Goal: Task Accomplishment & Management: Use online tool/utility

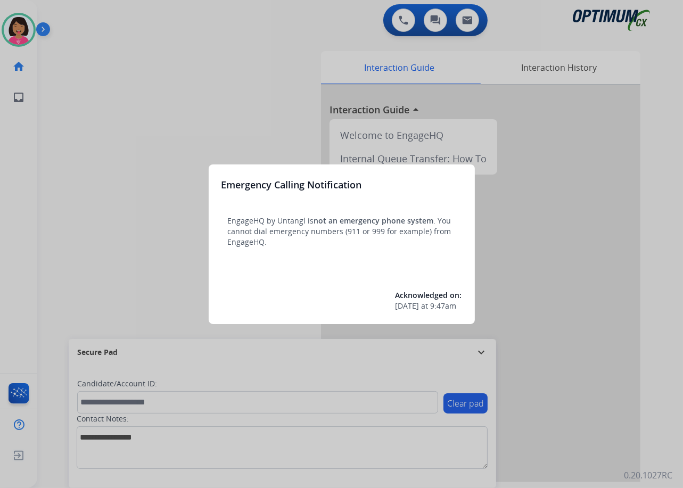
click at [29, 244] on div at bounding box center [341, 244] width 683 height 488
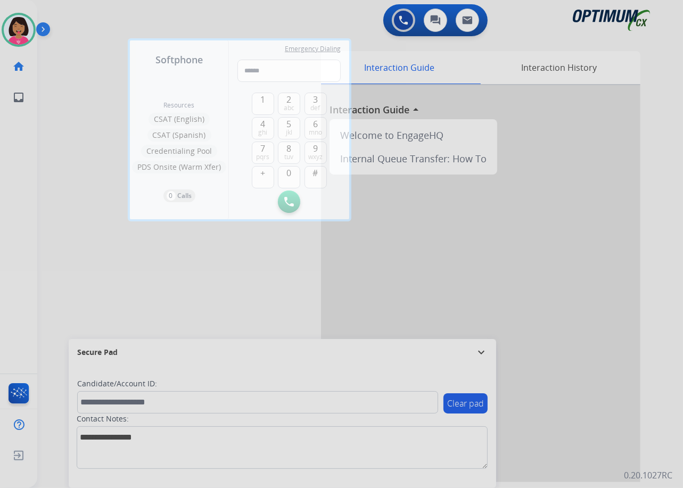
click at [51, 273] on div at bounding box center [341, 244] width 683 height 488
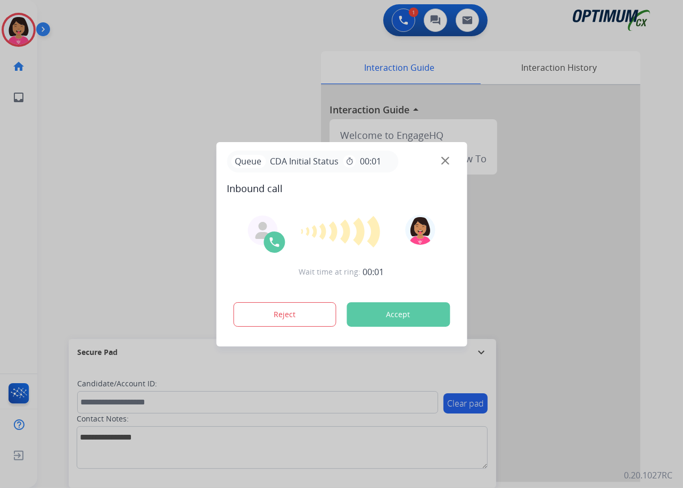
click at [447, 158] on img at bounding box center [445, 160] width 8 height 8
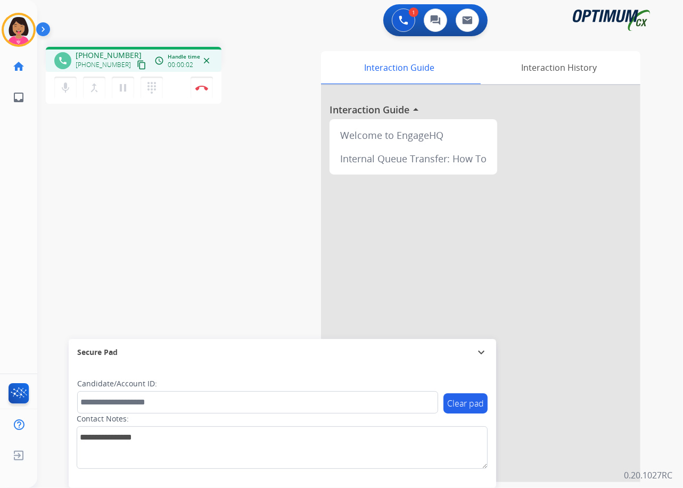
click at [137, 65] on mat-icon "content_copy" at bounding box center [142, 65] width 10 height 10
click at [7, 251] on div "Del Busy Edit Avatar Agent: [PERSON_NAME] Profile: OCX Training home Home Home …" at bounding box center [18, 244] width 37 height 488
click at [48, 203] on div "phone [PHONE_NUMBER] [PHONE_NUMBER] content_copy access_time Call metrics Queue…" at bounding box center [347, 260] width 620 height 444
click at [197, 85] on img at bounding box center [201, 87] width 13 height 5
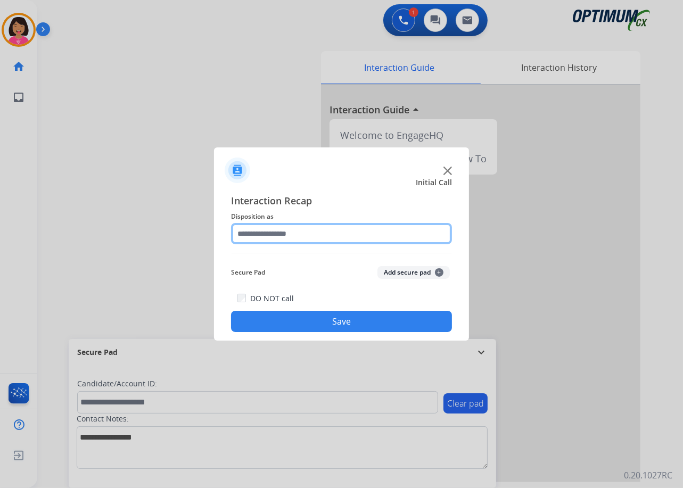
click at [272, 237] on input "text" at bounding box center [341, 233] width 221 height 21
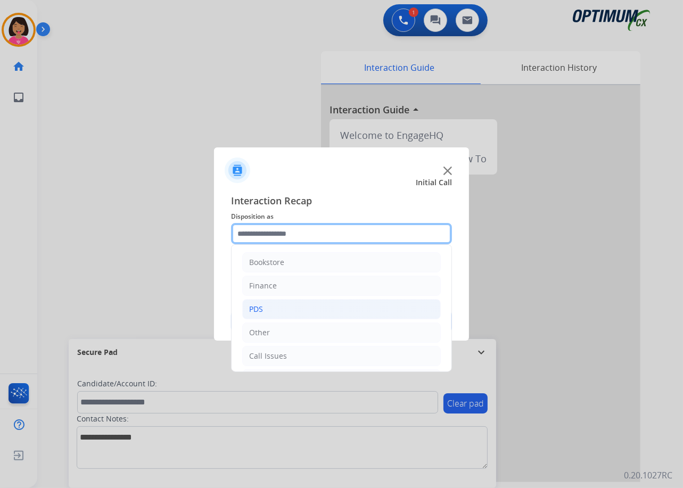
scroll to position [73, 0]
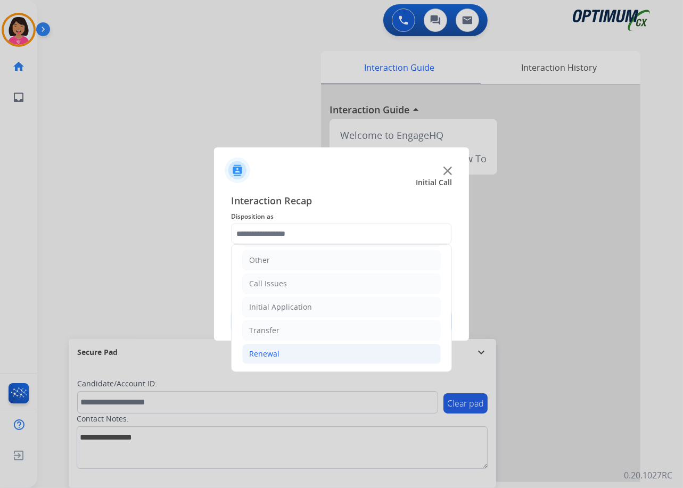
click at [318, 355] on li "Renewal" at bounding box center [341, 354] width 198 height 20
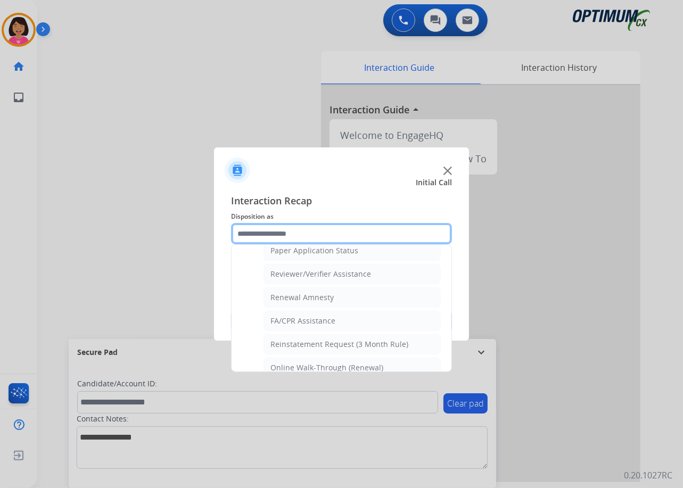
scroll to position [412, 0]
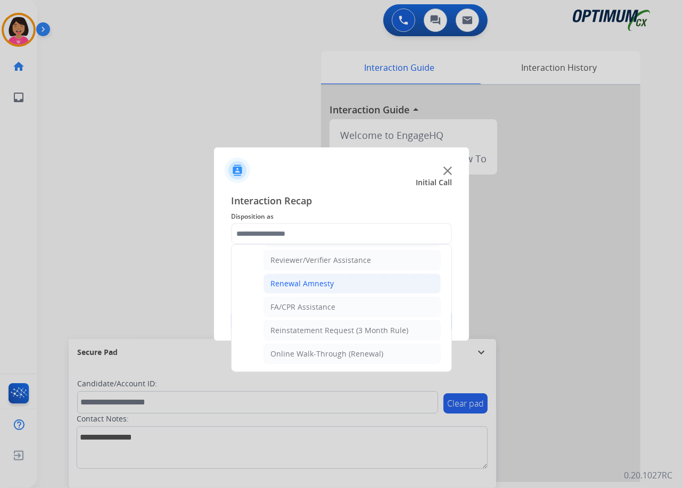
click at [324, 279] on div "Renewal Amnesty" at bounding box center [301, 283] width 63 height 11
type input "**********"
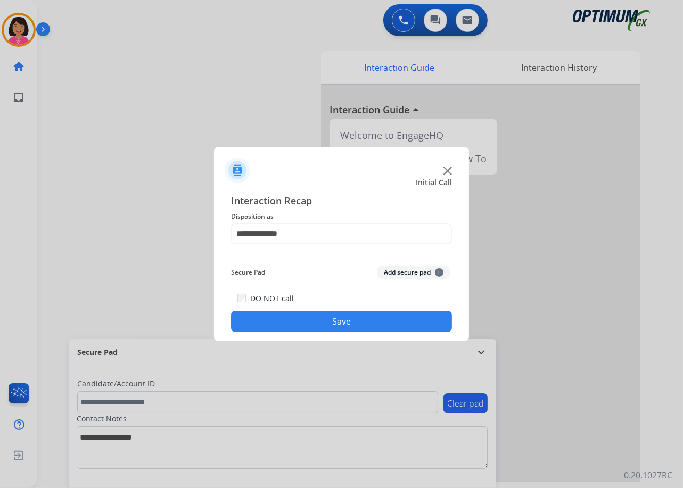
click at [331, 315] on button "Save" at bounding box center [341, 321] width 221 height 21
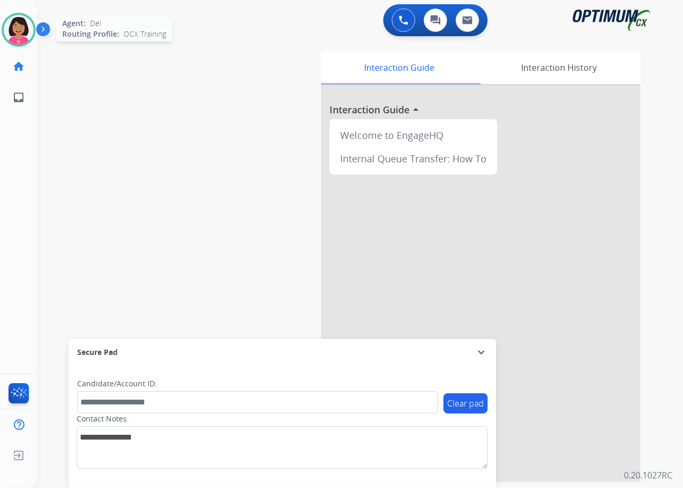
click at [12, 22] on img at bounding box center [19, 30] width 30 height 30
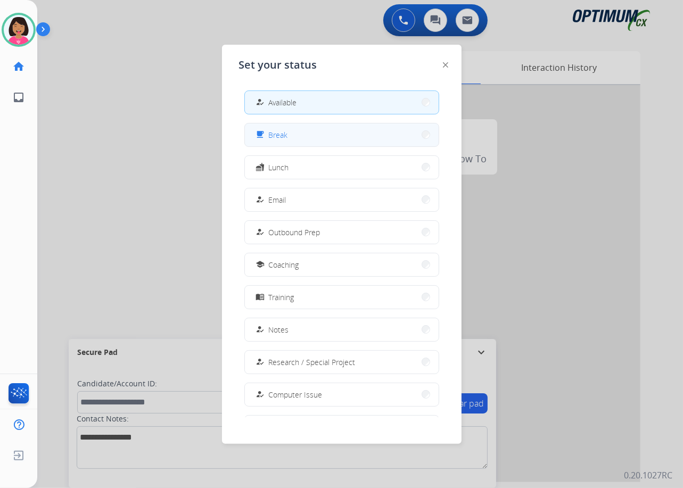
click at [299, 135] on button "free_breakfast Break" at bounding box center [342, 134] width 194 height 23
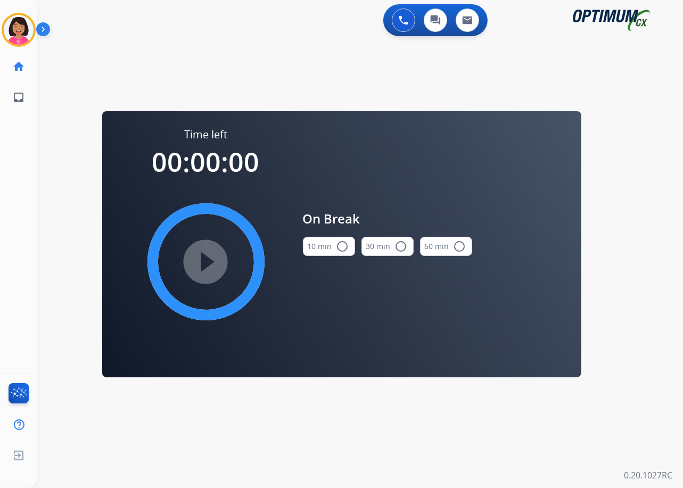
click at [313, 250] on button "10 min radio_button_unchecked" at bounding box center [329, 246] width 52 height 19
click at [206, 268] on mat-icon "play_circle_filled" at bounding box center [206, 261] width 13 height 13
click at [26, 29] on icon at bounding box center [19, 30] width 35 height 35
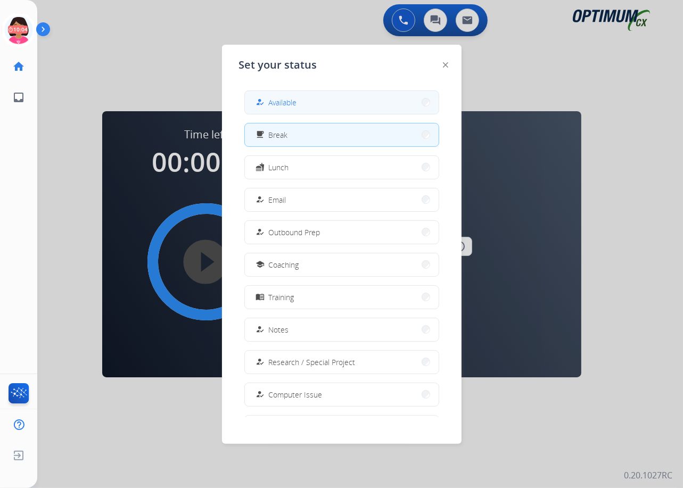
click at [282, 107] on span "Available" at bounding box center [283, 102] width 28 height 11
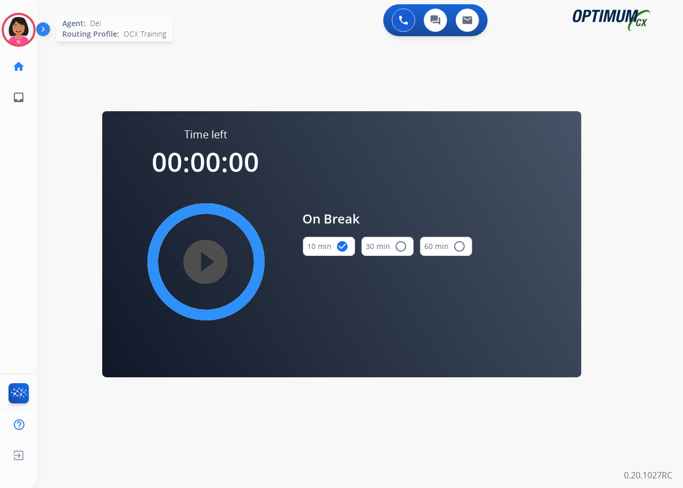
click at [26, 18] on img at bounding box center [19, 30] width 30 height 30
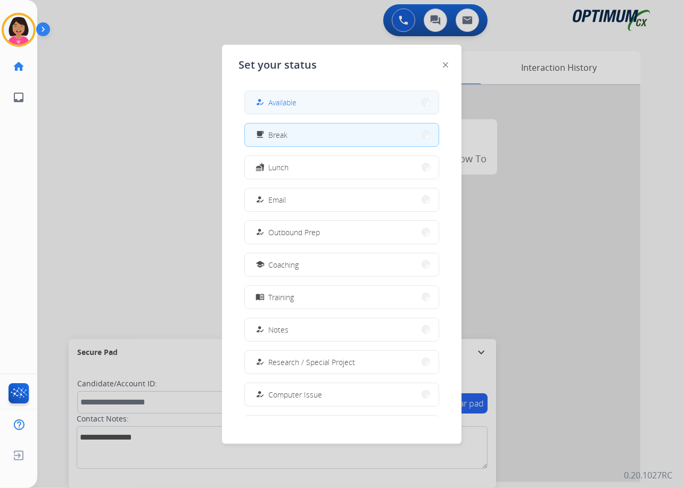
click at [341, 107] on button "how_to_reg Available" at bounding box center [342, 102] width 194 height 23
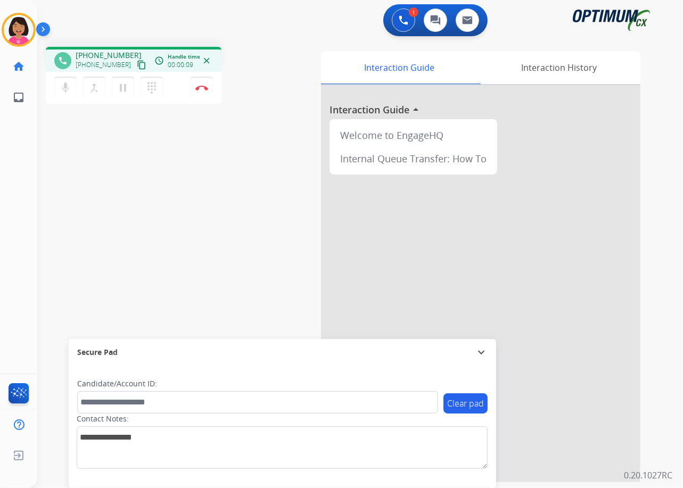
click at [10, 131] on div "Del Busy Edit Avatar Agent: [PERSON_NAME] Profile: OCX Training home Home Home …" at bounding box center [18, 244] width 37 height 488
